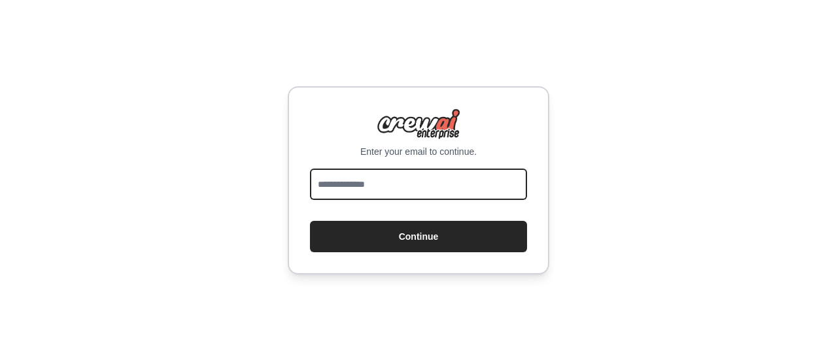
click at [410, 190] on input "email" at bounding box center [418, 184] width 217 height 31
type input "**********"
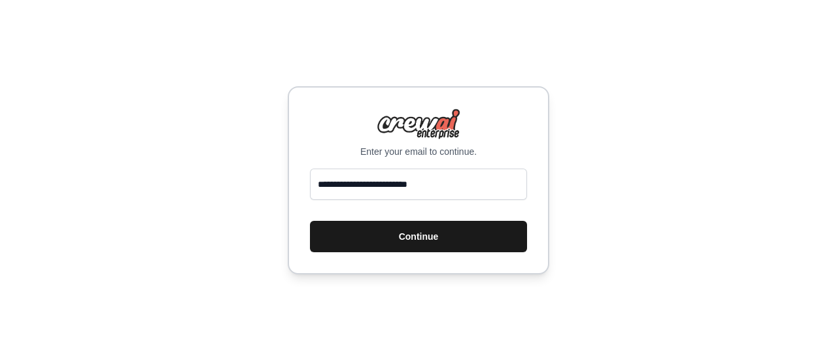
click at [423, 224] on button "Continue" at bounding box center [418, 236] width 217 height 31
click at [468, 234] on button "Continue" at bounding box center [418, 236] width 217 height 31
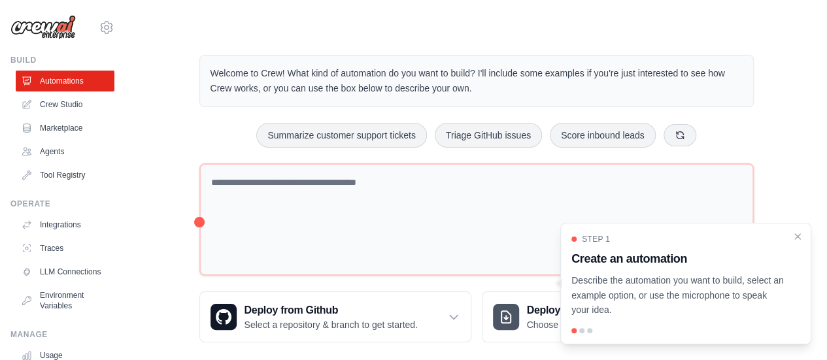
click at [803, 235] on div "Step 1 Create an automation Describe the automation you want to build, select a…" at bounding box center [686, 284] width 251 height 122
click at [800, 235] on icon "Close walkthrough" at bounding box center [798, 236] width 12 height 12
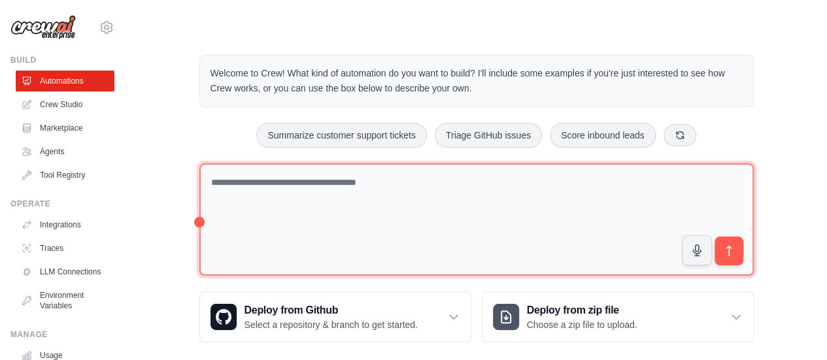
click at [496, 184] on textarea at bounding box center [476, 220] width 555 height 113
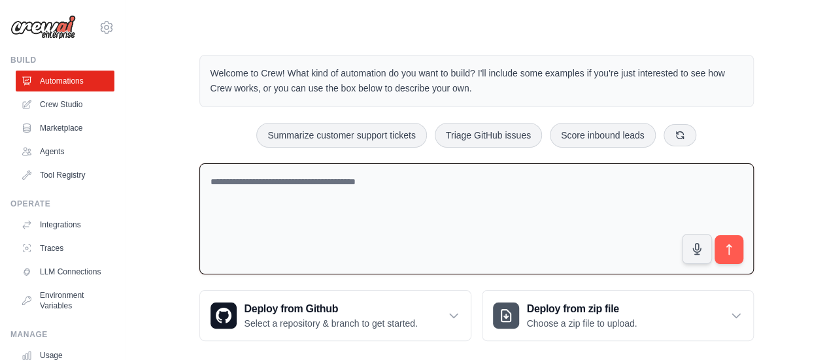
scroll to position [13, 0]
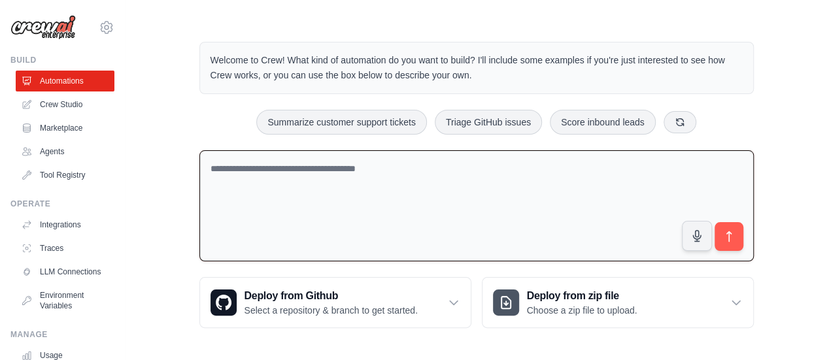
click at [419, 181] on textarea at bounding box center [476, 206] width 555 height 112
